Goal: Navigation & Orientation: Find specific page/section

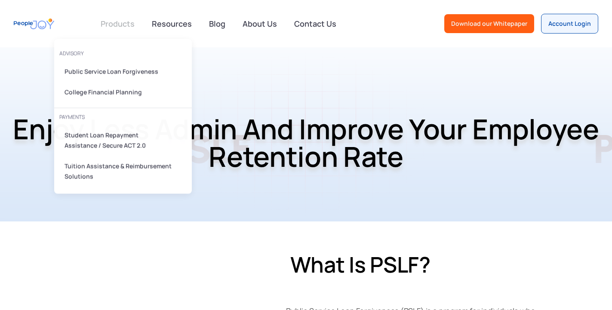
click at [122, 22] on link at bounding box center [118, 23] width 44 height 17
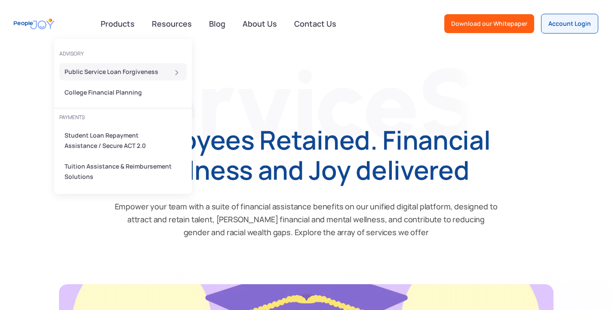
click at [99, 74] on div "Public Service Loan Forgiveness" at bounding box center [121, 72] width 112 height 10
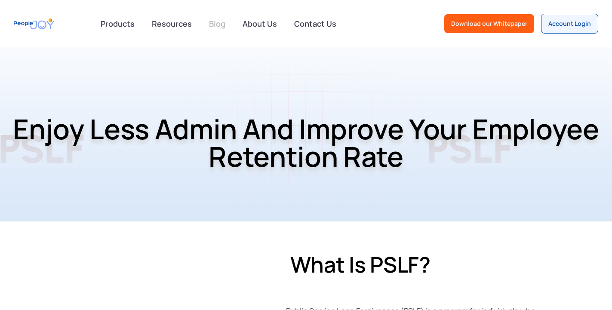
click at [220, 25] on link "Blog" at bounding box center [217, 23] width 27 height 19
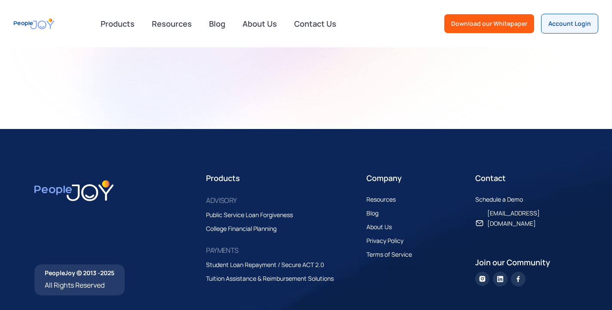
scroll to position [1233, 0]
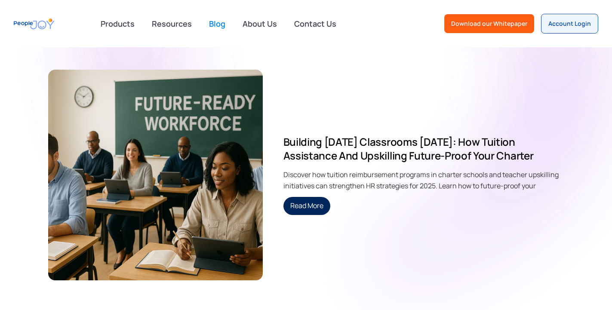
scroll to position [1668, 0]
